Goal: Find specific page/section: Find specific page/section

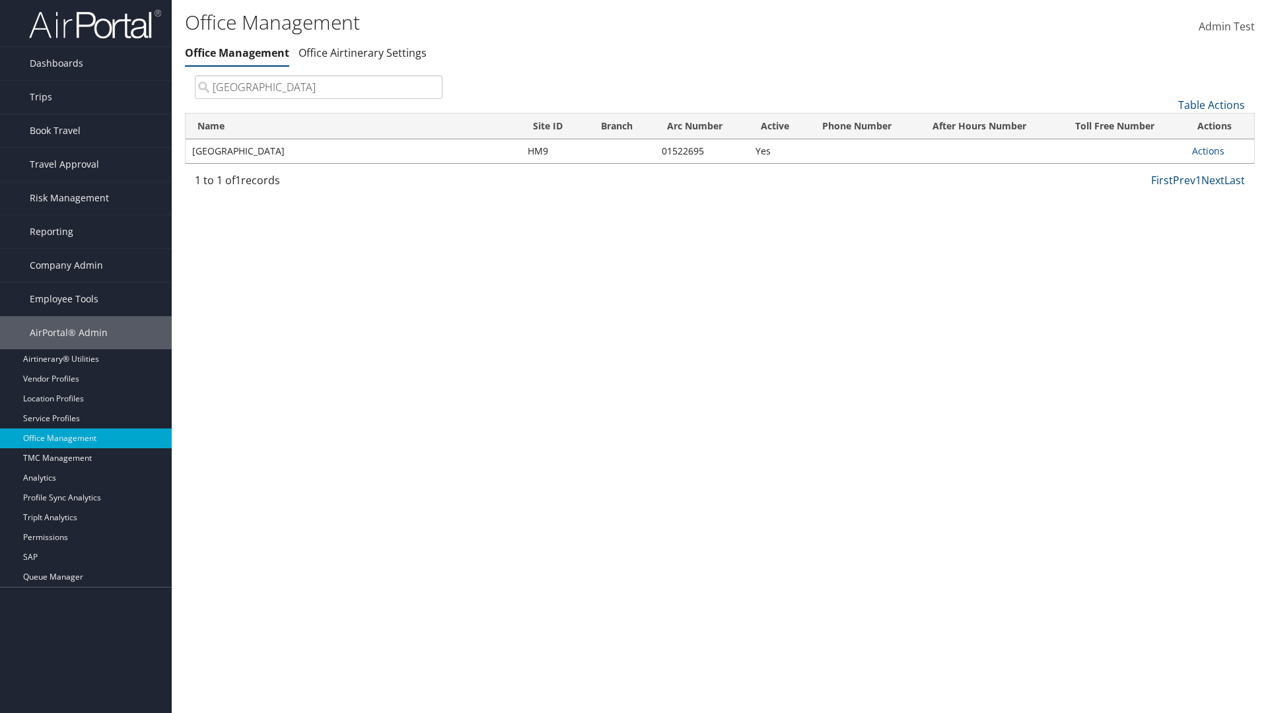
type input "[GEOGRAPHIC_DATA]"
type input "Non-existing Name"
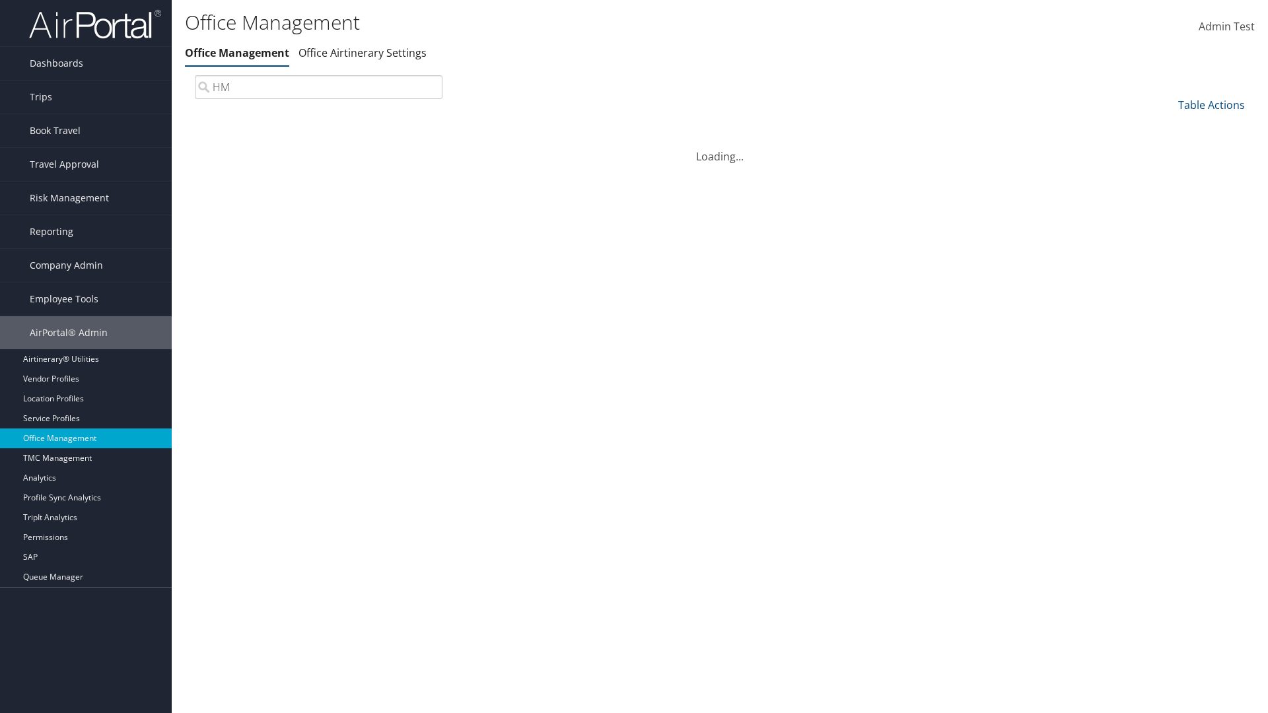
type input "HM9"
